Goal: Task Accomplishment & Management: Use online tool/utility

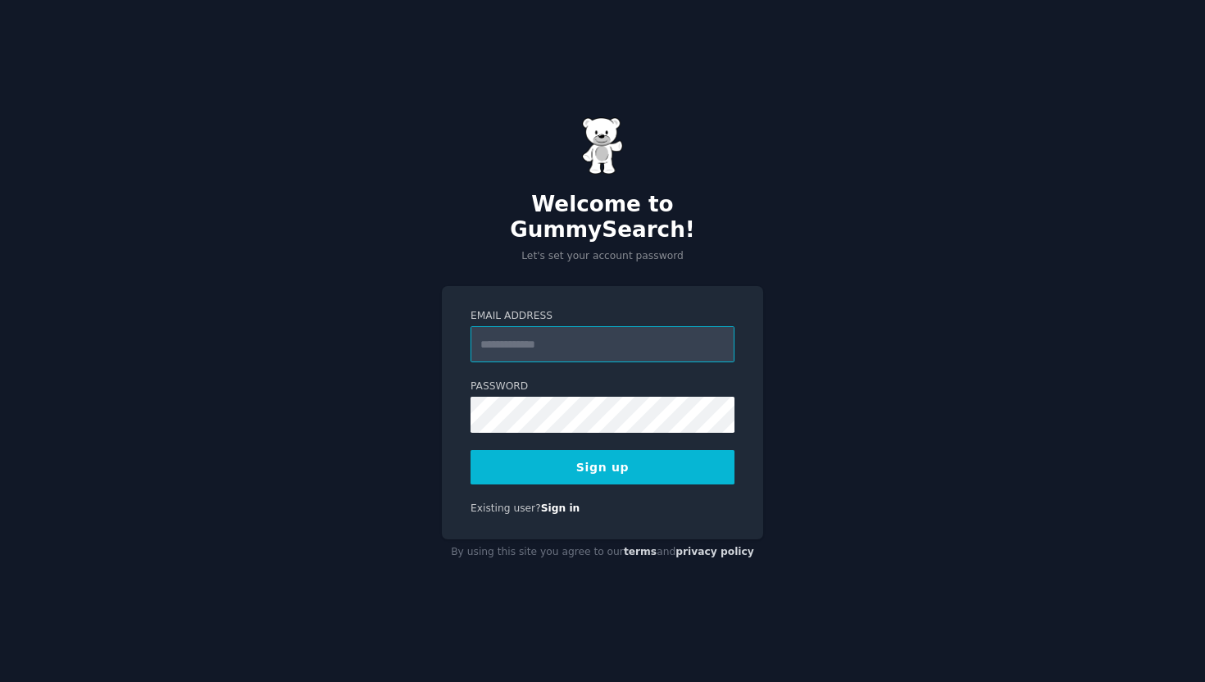
click at [637, 337] on input "Email Address" at bounding box center [603, 344] width 264 height 36
type input "**********"
click at [653, 465] on button "Sign up" at bounding box center [603, 467] width 264 height 34
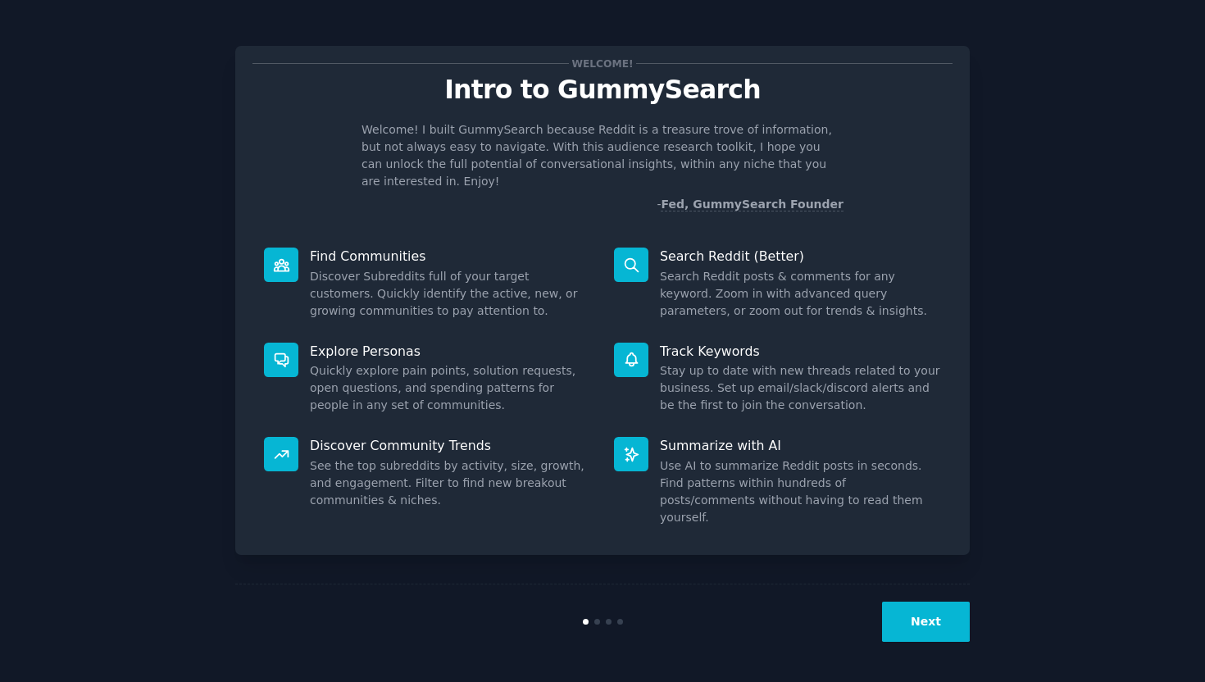
click at [949, 616] on button "Next" at bounding box center [926, 622] width 88 height 40
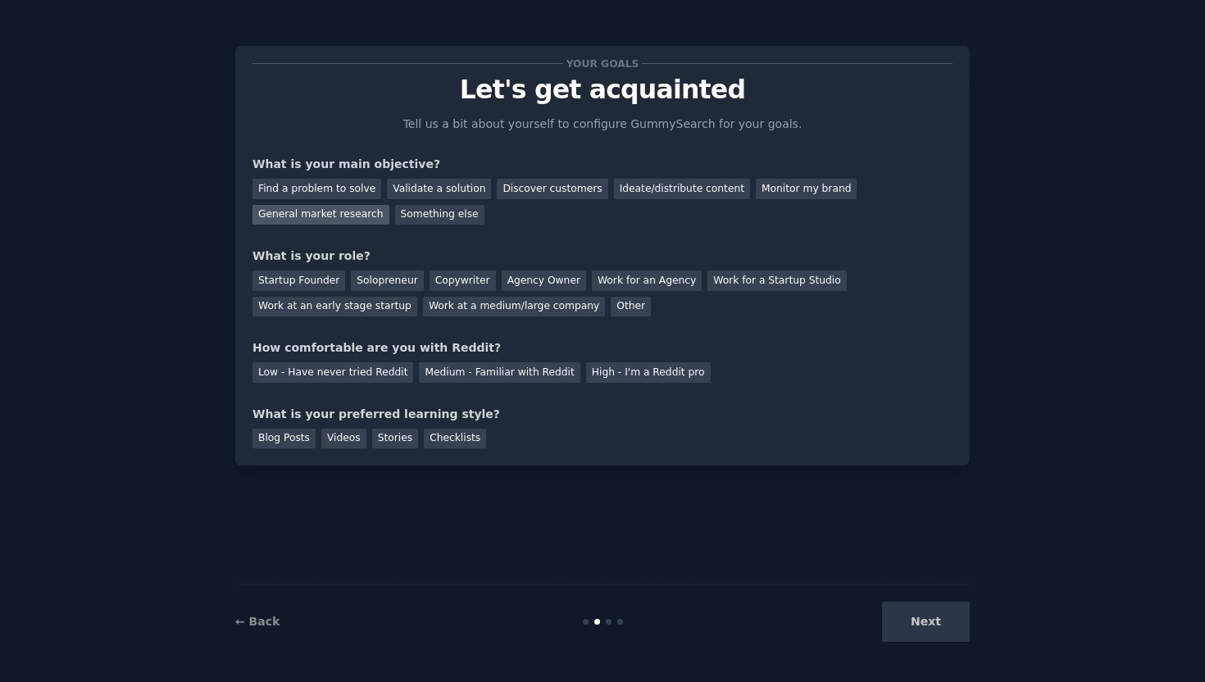
click at [362, 221] on div "General market research" at bounding box center [320, 215] width 137 height 20
click at [430, 271] on div "Copywriter" at bounding box center [463, 281] width 66 height 20
click at [586, 370] on div "High - I'm a Reddit pro" at bounding box center [648, 372] width 125 height 20
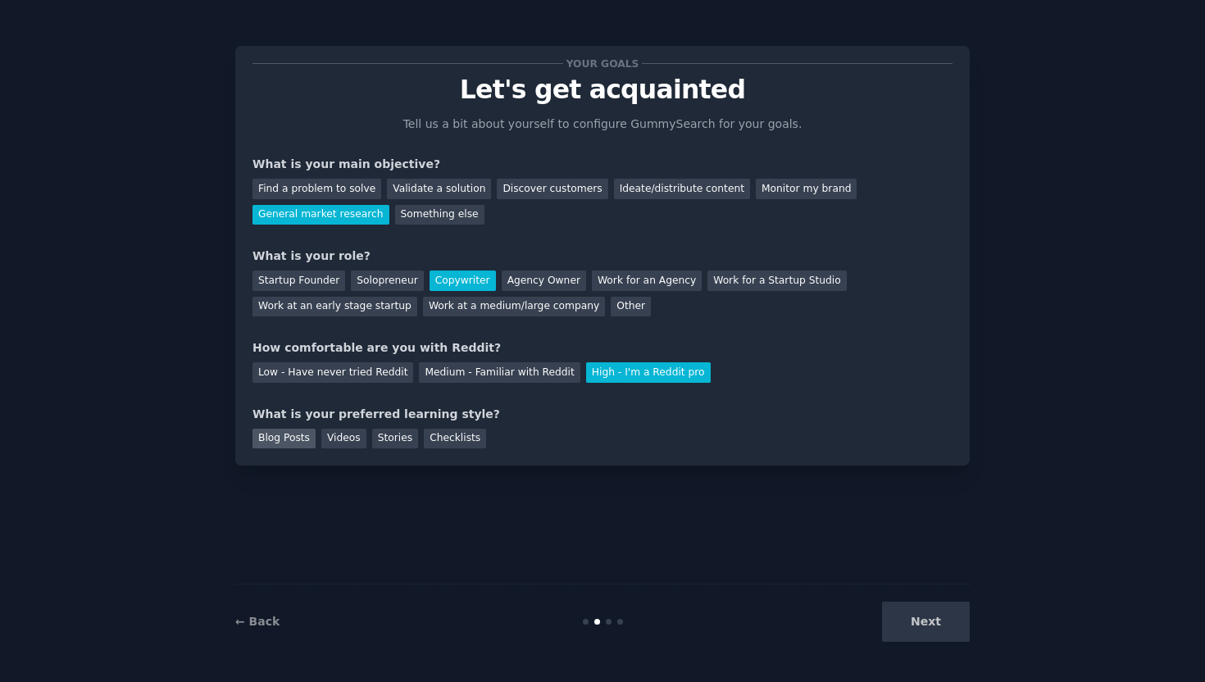
click at [306, 432] on div "Blog Posts" at bounding box center [283, 439] width 63 height 20
click at [338, 432] on div "Videos" at bounding box center [343, 439] width 45 height 20
click at [384, 432] on div "Stories" at bounding box center [395, 439] width 46 height 20
click at [444, 433] on div "Checklists" at bounding box center [455, 439] width 62 height 20
click at [282, 434] on div "Blog Posts" at bounding box center [283, 439] width 63 height 20
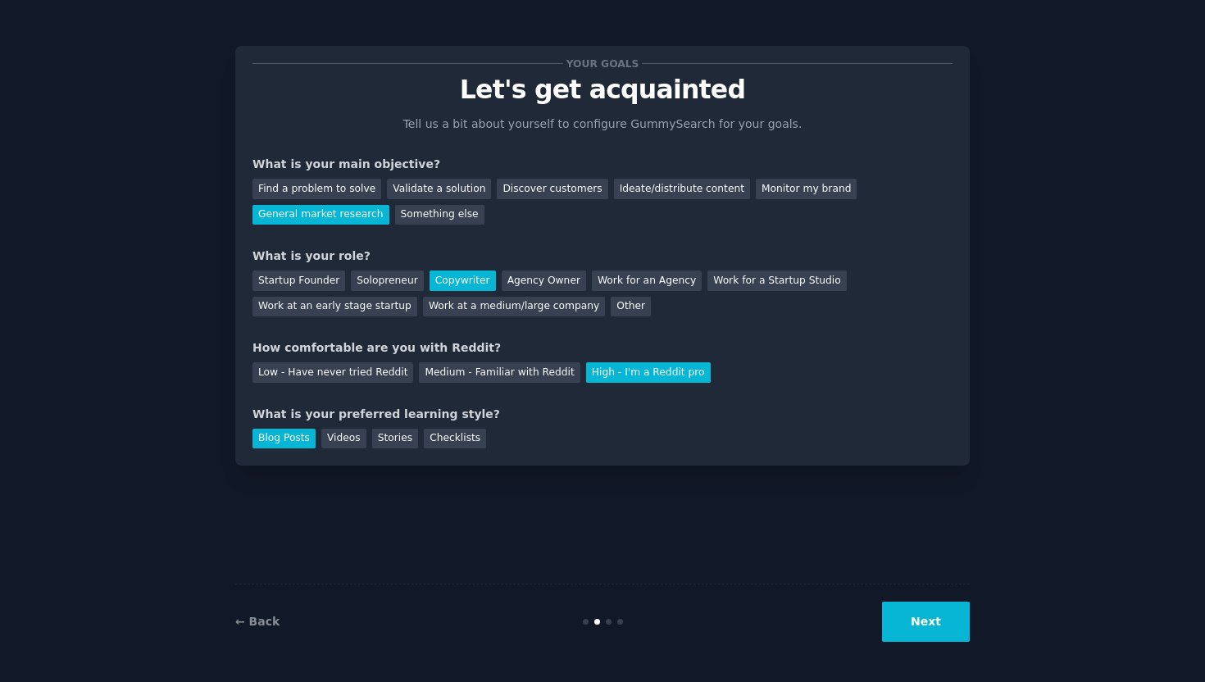
click at [925, 624] on button "Next" at bounding box center [926, 622] width 88 height 40
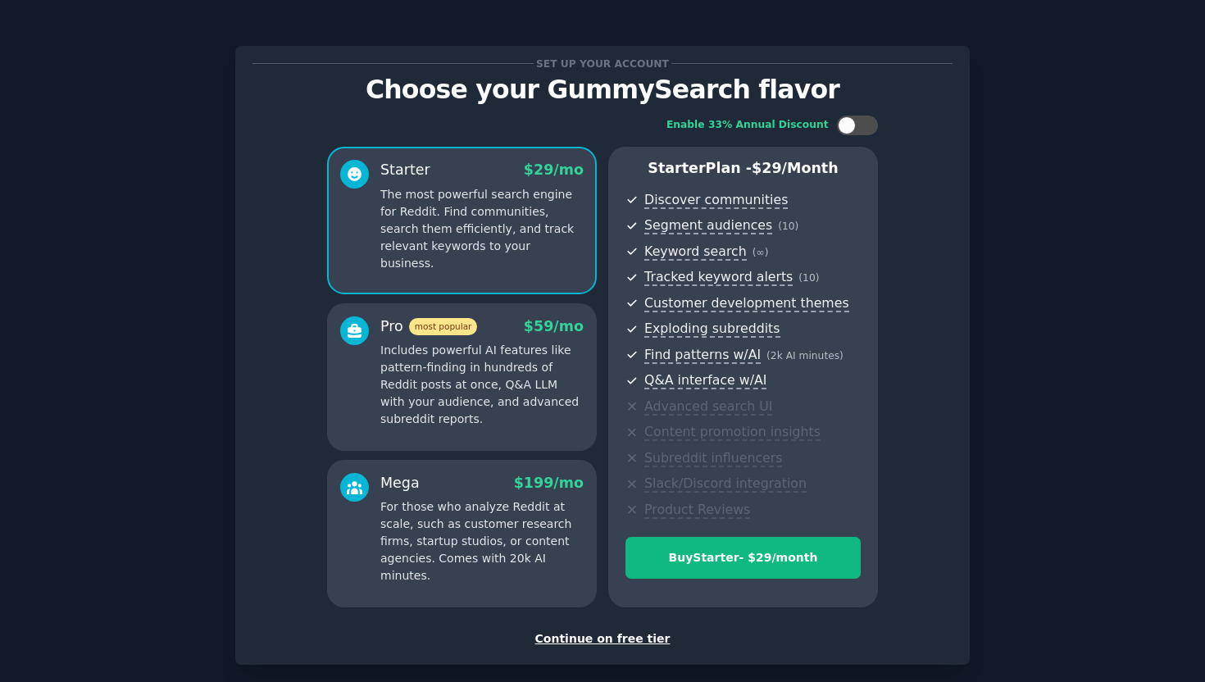
click at [645, 643] on div "Continue on free tier" at bounding box center [602, 638] width 700 height 17
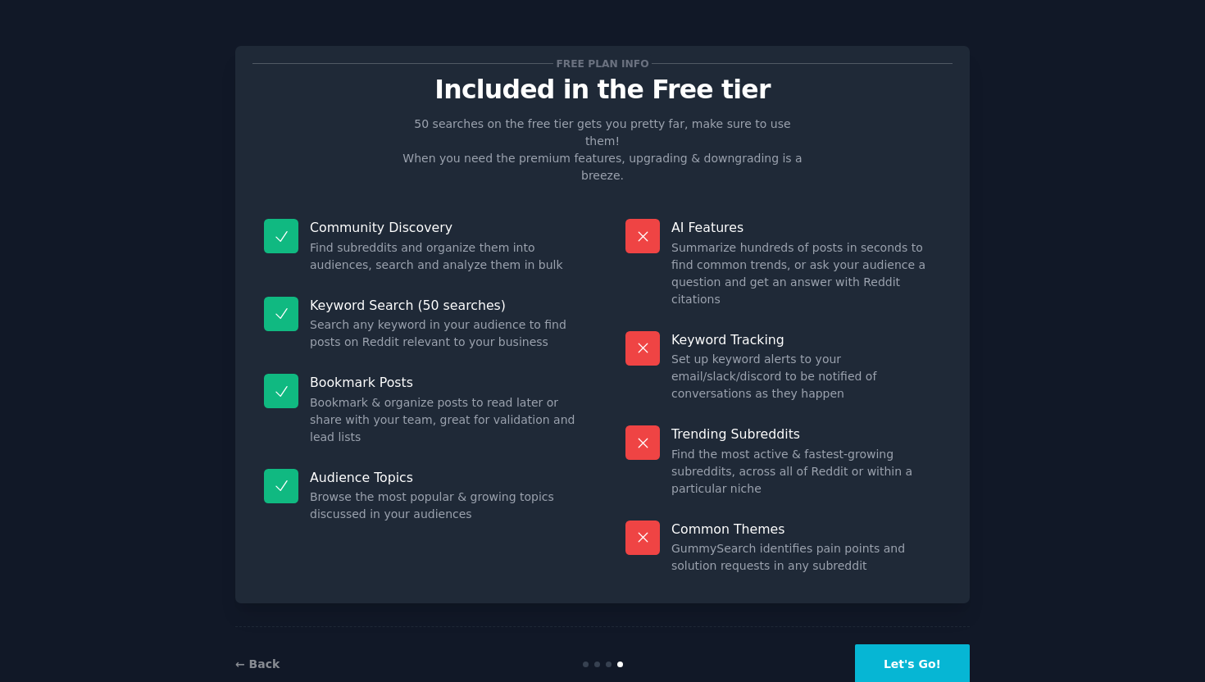
click at [898, 644] on button "Let's Go!" at bounding box center [912, 664] width 115 height 40
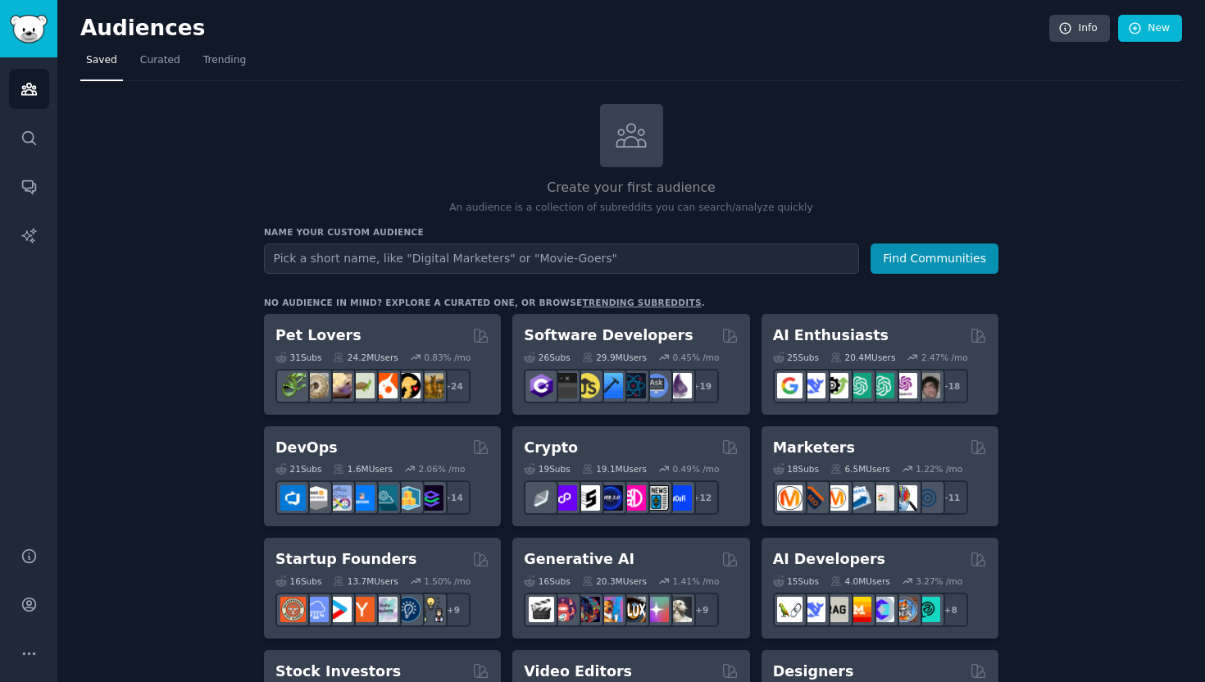
click at [589, 257] on input "text" at bounding box center [561, 258] width 595 height 30
type input "Match Betting"
click at [971, 260] on button "Find Communities" at bounding box center [935, 258] width 128 height 30
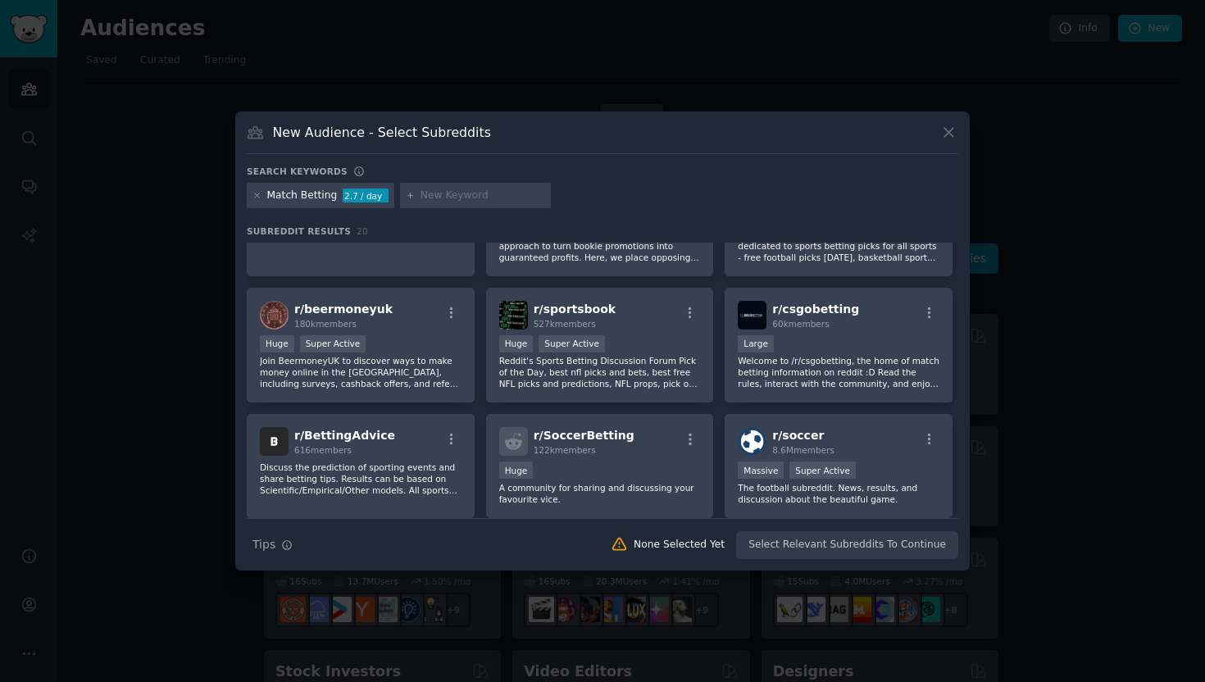
scroll to position [83, 0]
click at [944, 132] on icon at bounding box center [948, 132] width 17 height 17
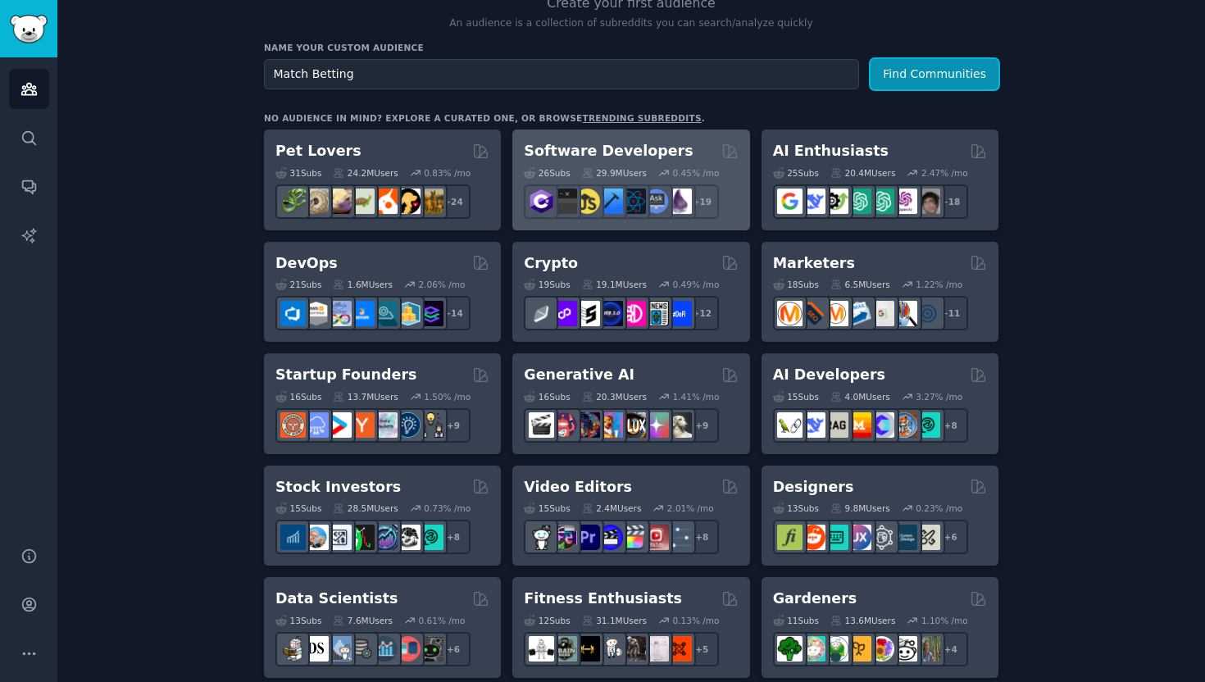
scroll to position [303, 0]
